Goal: Check status: Check status

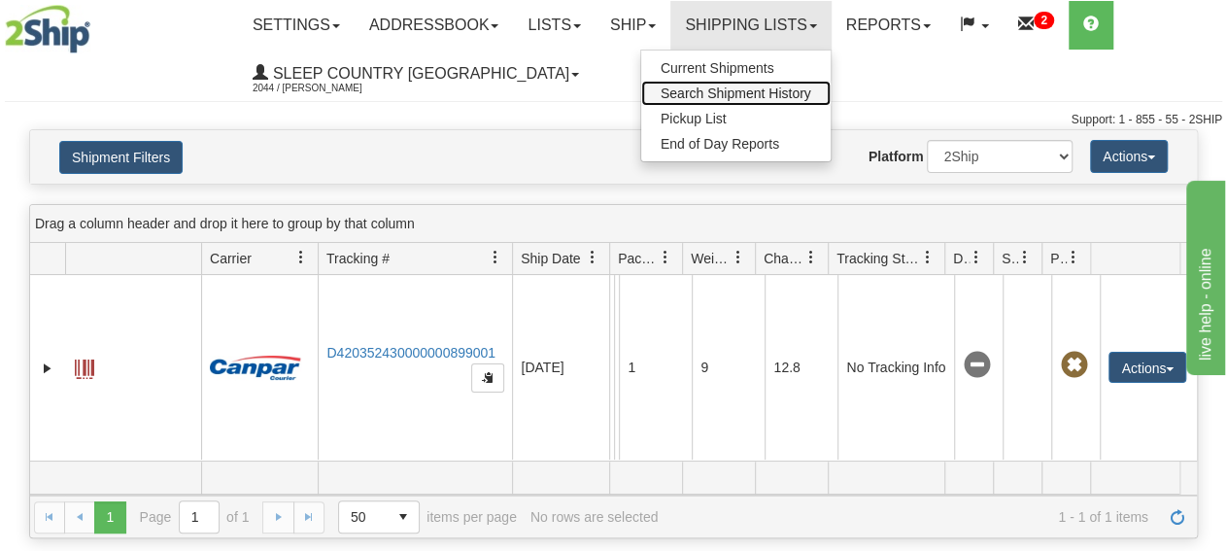
click at [781, 91] on span "Search Shipment History" at bounding box center [735, 93] width 151 height 16
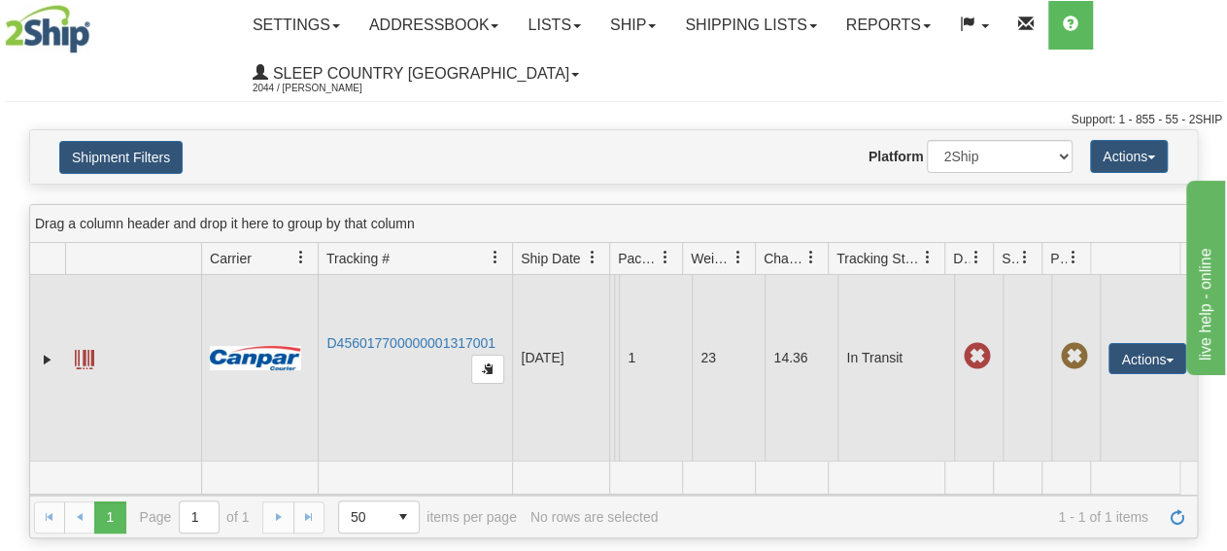
scroll to position [59, 0]
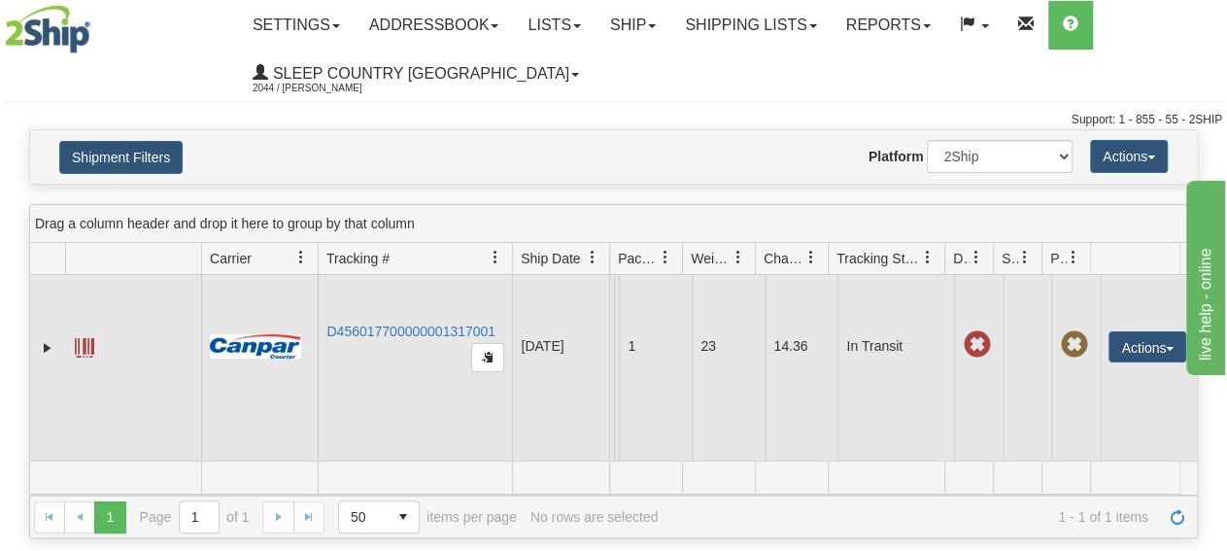
click at [392, 304] on td "D456017700000001317001" at bounding box center [415, 346] width 194 height 228
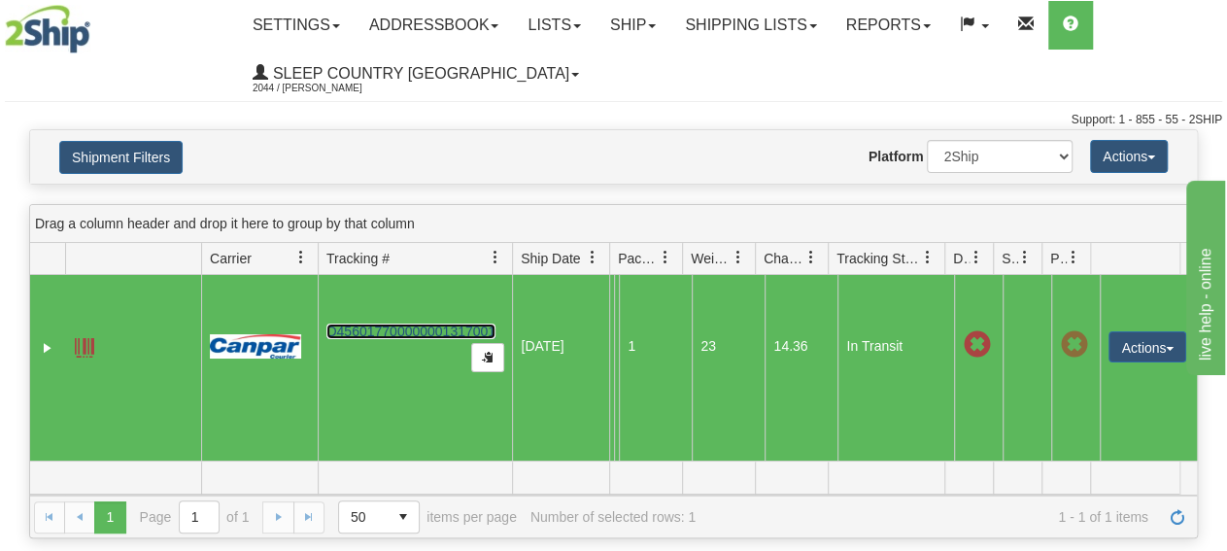
click at [392, 323] on link "D456017700000001317001" at bounding box center [410, 331] width 169 height 16
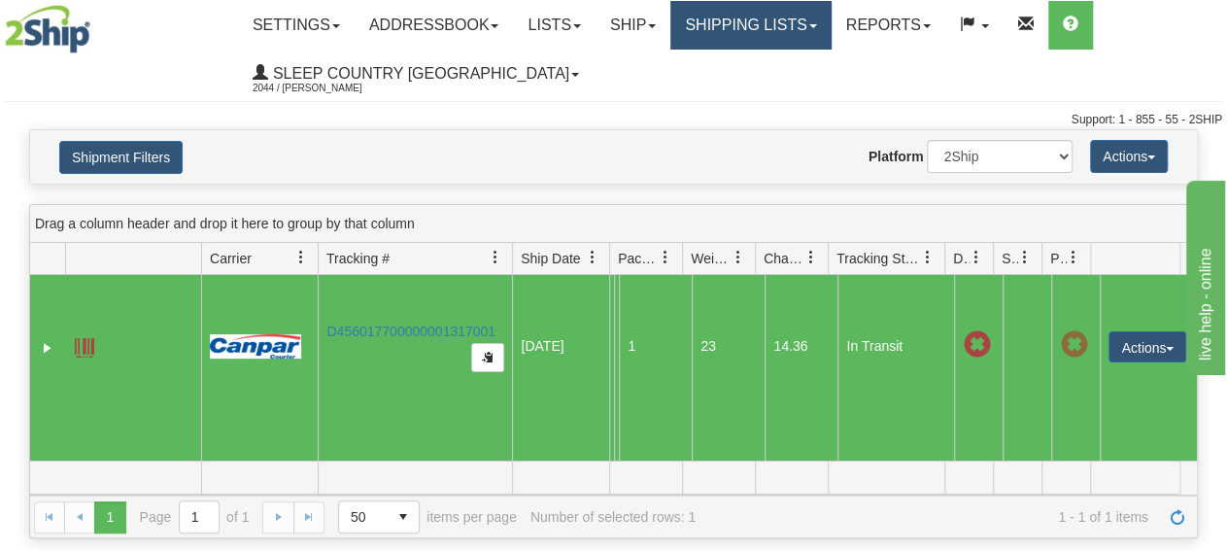
click at [755, 29] on link "Shipping lists" at bounding box center [750, 25] width 160 height 49
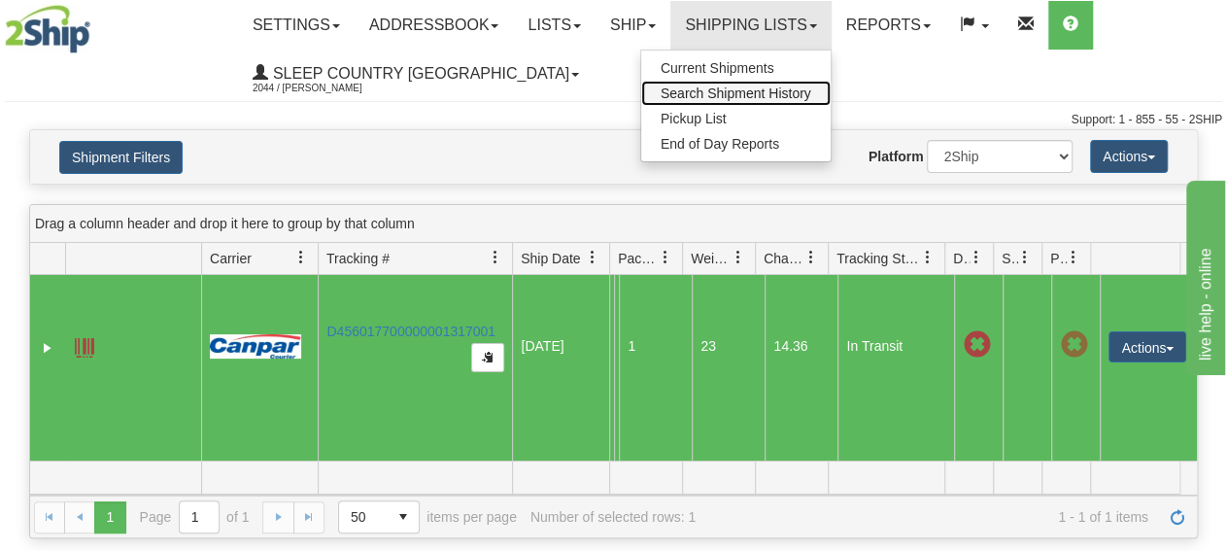
click at [753, 86] on span "Search Shipment History" at bounding box center [735, 93] width 151 height 16
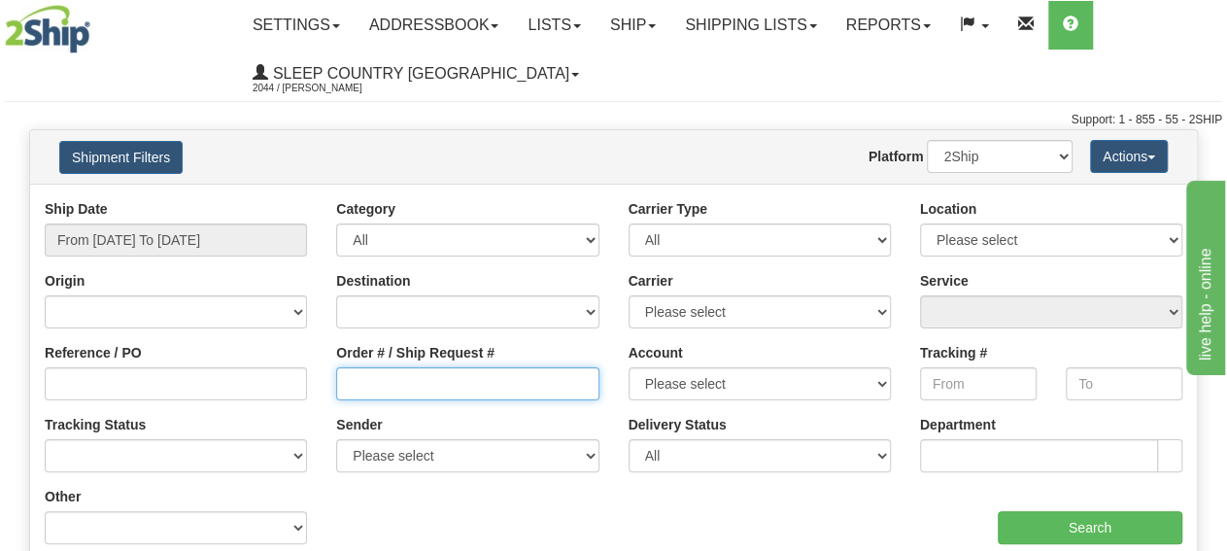
click at [368, 383] on input "Order # / Ship Request #" at bounding box center [467, 383] width 262 height 33
paste input "9000I117426"
type input "9000I117426"
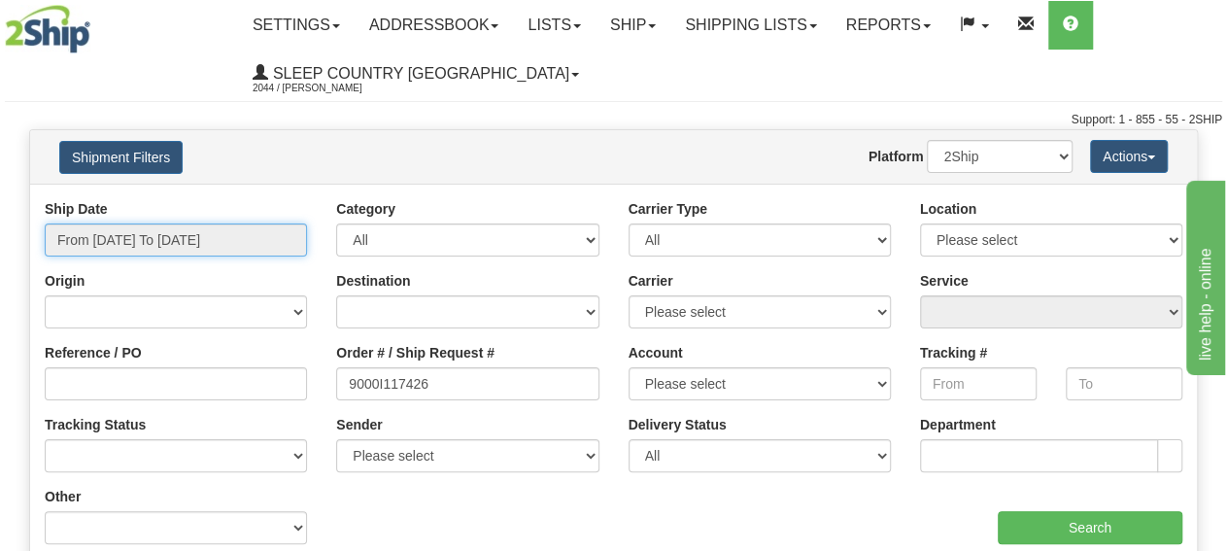
click at [259, 247] on input "From [DATE] To [DATE]" at bounding box center [176, 239] width 262 height 33
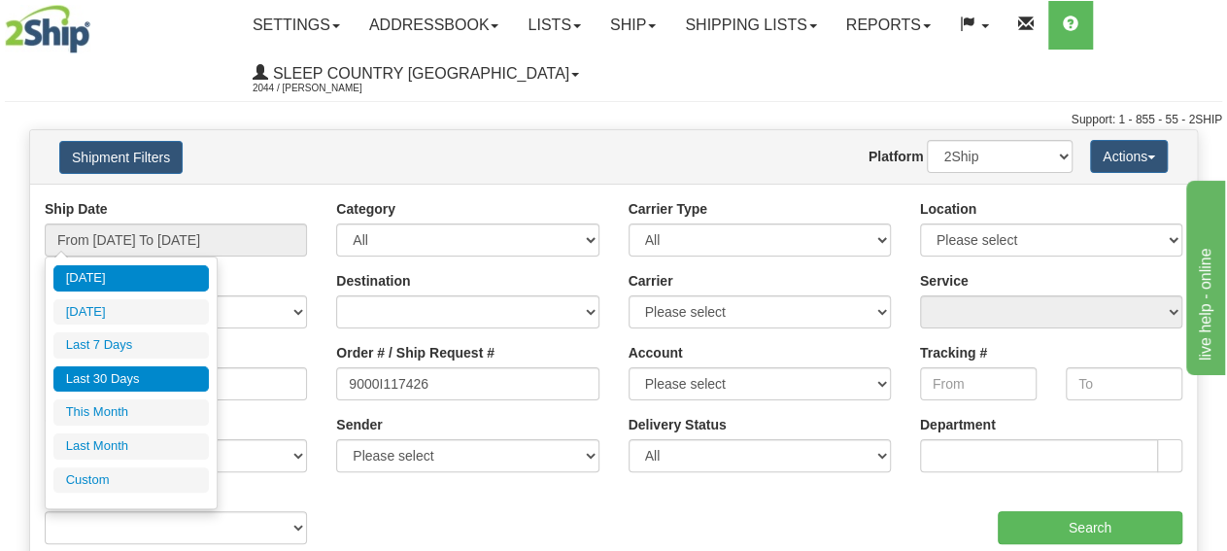
click at [143, 376] on li "Last 30 Days" at bounding box center [130, 379] width 155 height 26
type input "From [DATE] To [DATE]"
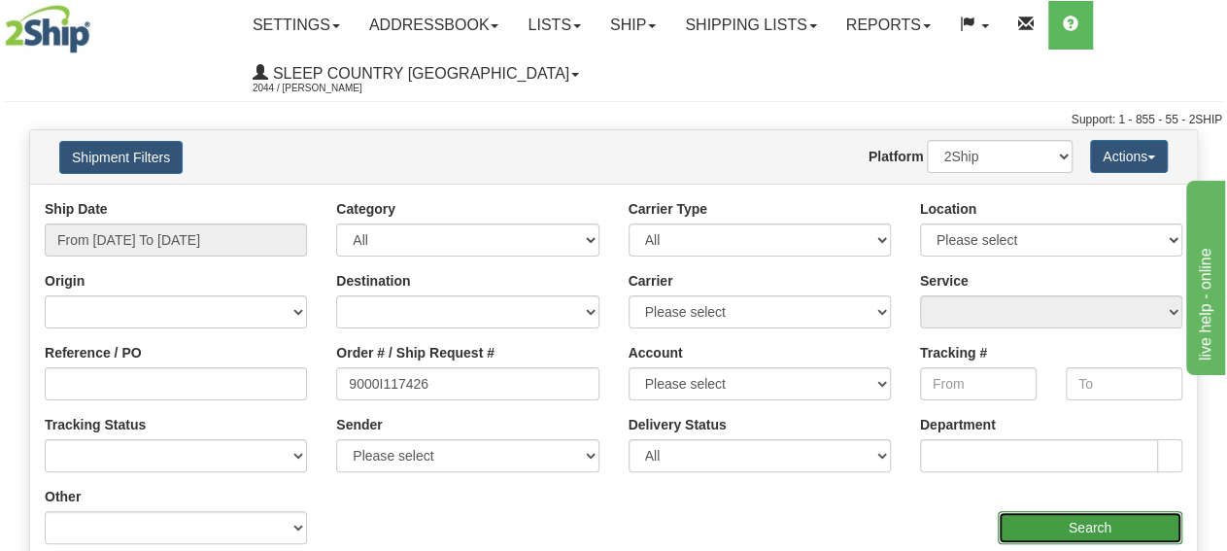
click at [1048, 514] on input "Search" at bounding box center [1089, 527] width 185 height 33
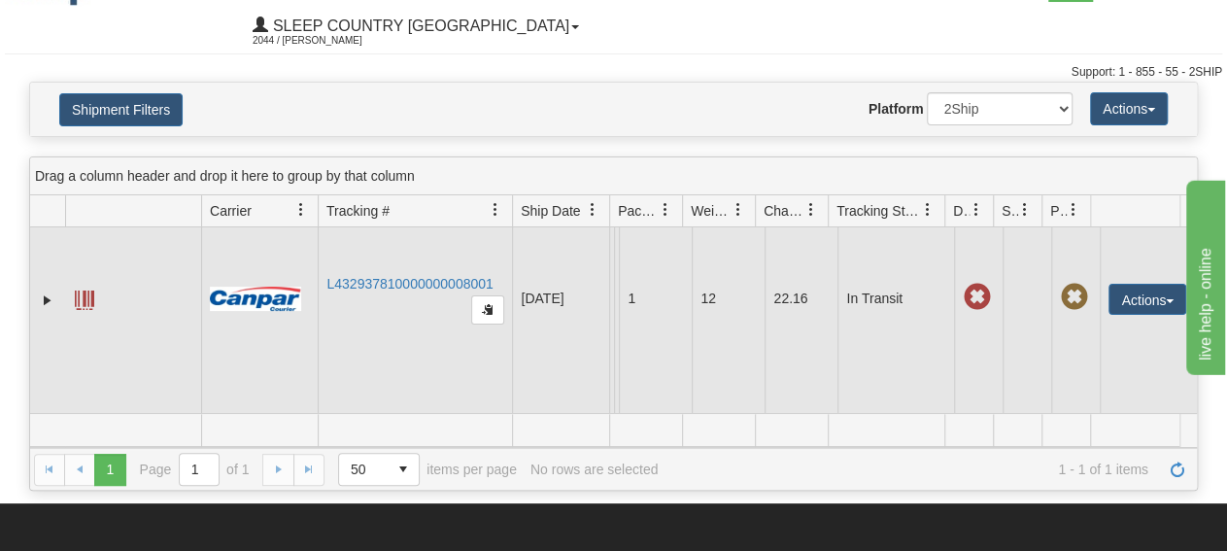
scroll to position [101, 0]
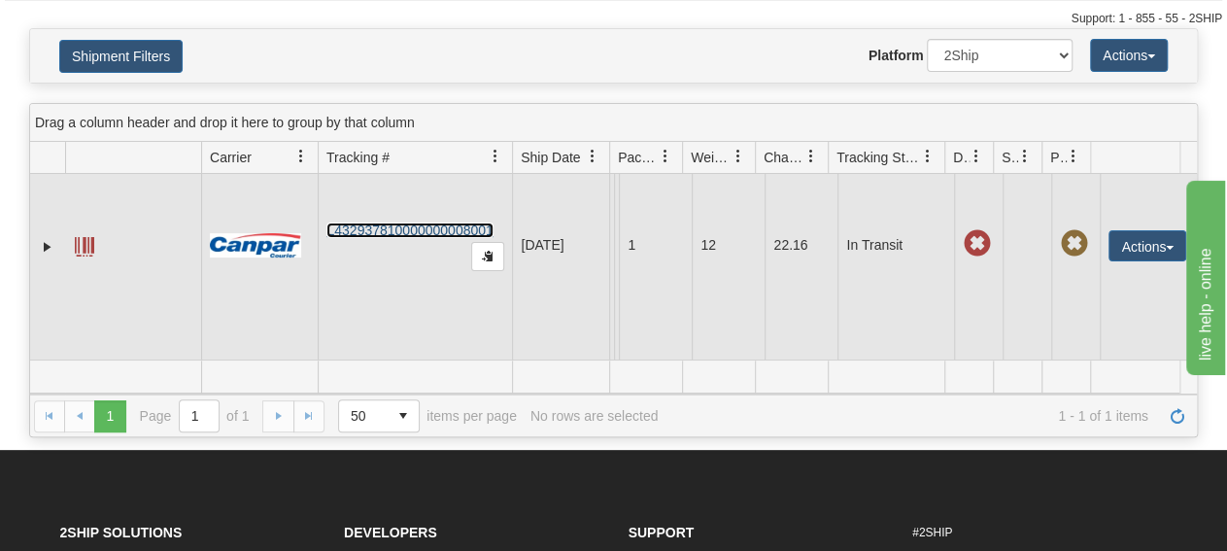
click at [390, 222] on link "L432937810000000008001" at bounding box center [409, 230] width 166 height 16
